Goal: Use online tool/utility: Use online tool/utility

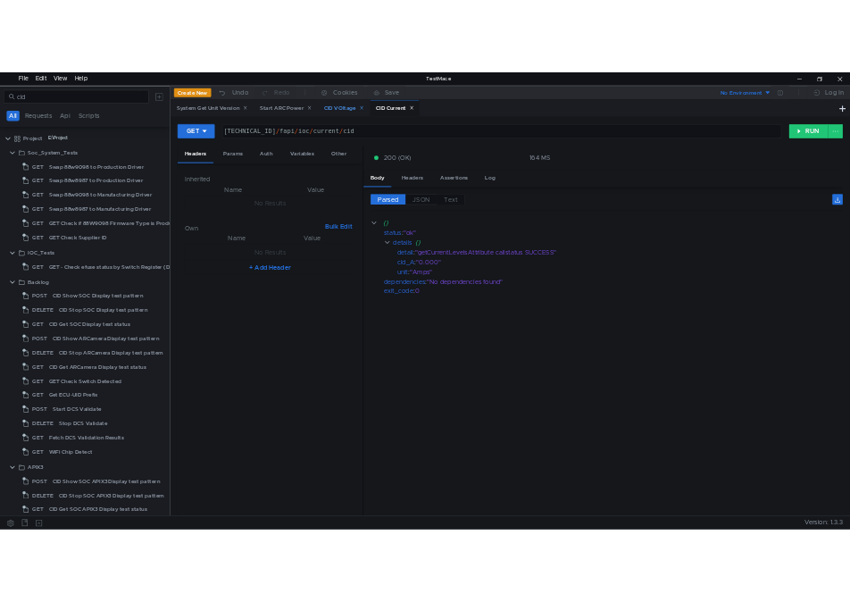
scroll to position [0, 20]
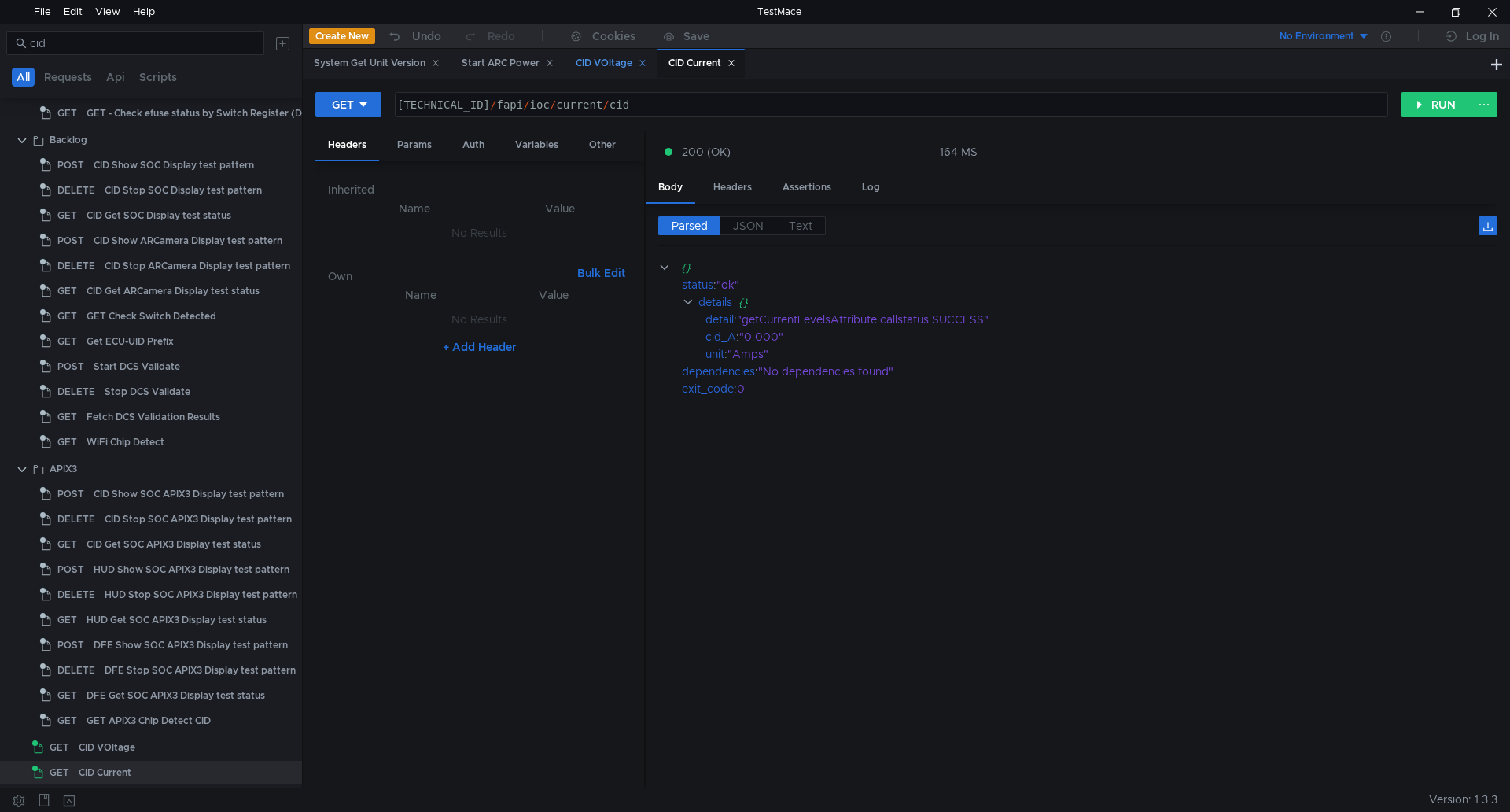
click at [621, 63] on div "CID VOltage" at bounding box center [611, 63] width 70 height 17
click at [1440, 108] on button "RUN" at bounding box center [1436, 104] width 70 height 26
click at [707, 63] on div "CID Current" at bounding box center [702, 63] width 67 height 17
click at [1424, 100] on button "RUN" at bounding box center [1436, 104] width 70 height 26
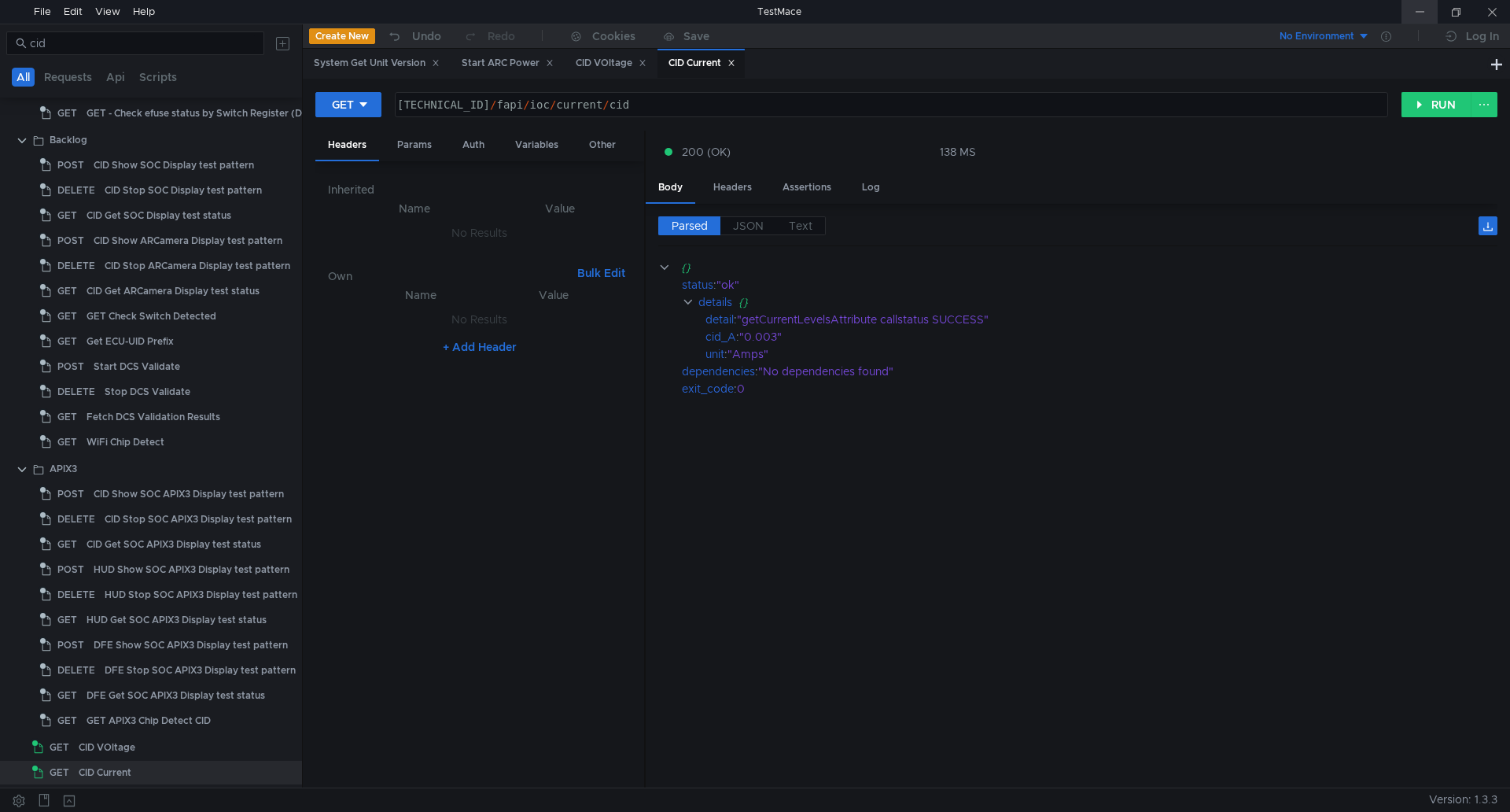
click at [1429, 7] on div at bounding box center [1419, 11] width 36 height 24
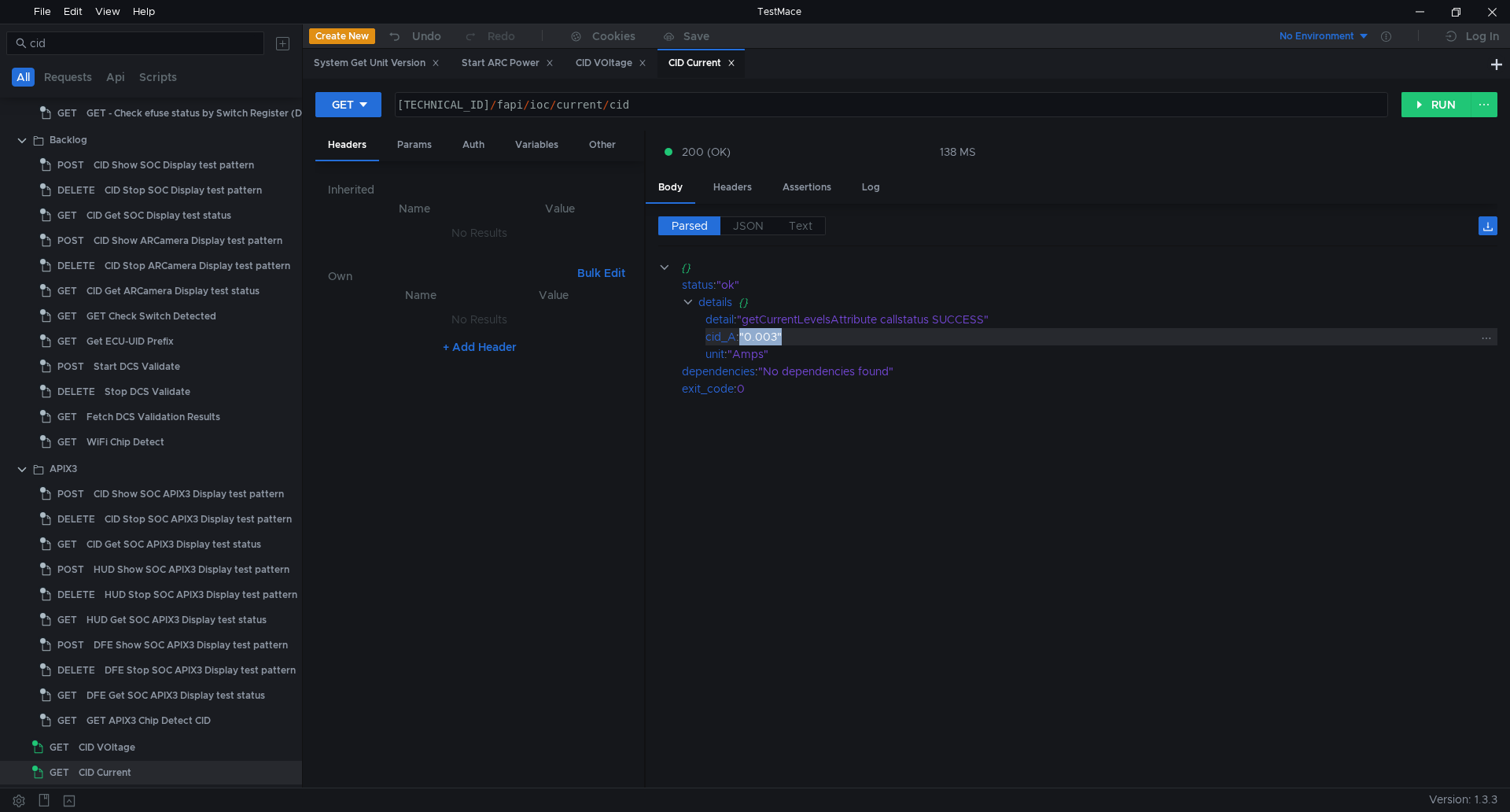
drag, startPoint x: 744, startPoint y: 333, endPoint x: 797, endPoint y: 336, distance: 53.1
click at [797, 336] on div ""0.003"" at bounding box center [1107, 336] width 736 height 18
click at [803, 335] on div ""0.003"" at bounding box center [1107, 336] width 736 height 18
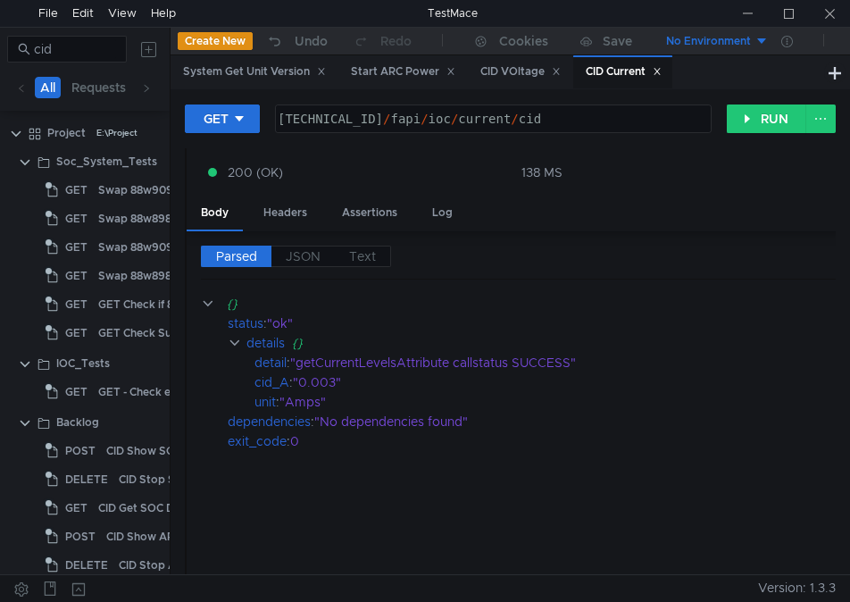
scroll to position [263, 0]
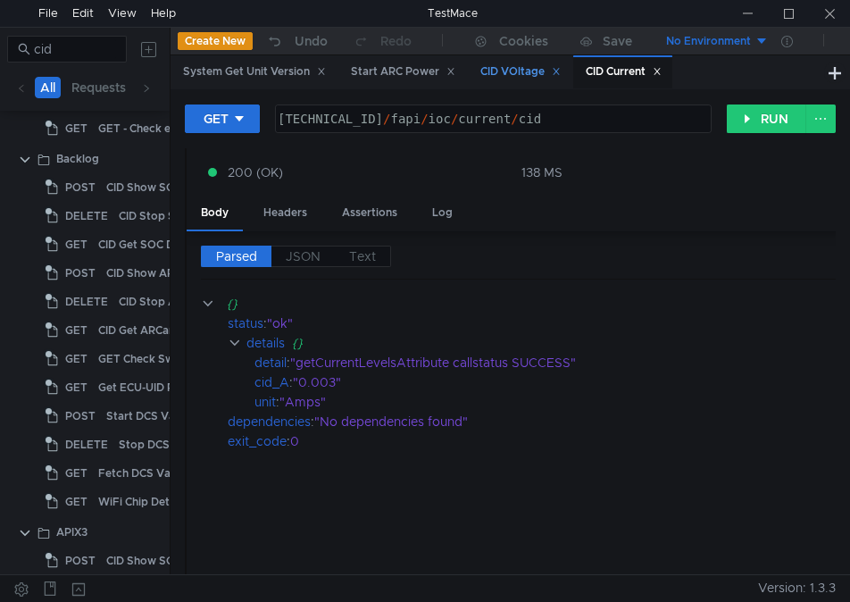
click at [523, 71] on div "CID VOltage" at bounding box center [520, 72] width 80 height 19
click at [625, 67] on div "CID Current" at bounding box center [624, 72] width 76 height 19
click at [613, 229] on div "Body Headers Assertions Log" at bounding box center [670, 213] width 967 height 35
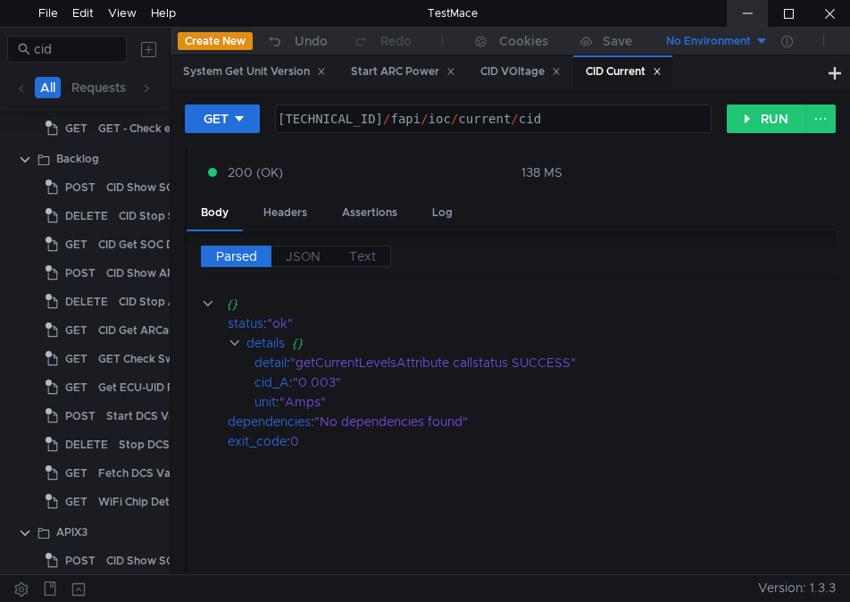
click at [746, 12] on div at bounding box center [747, 13] width 41 height 27
